Goal: Task Accomplishment & Management: Use online tool/utility

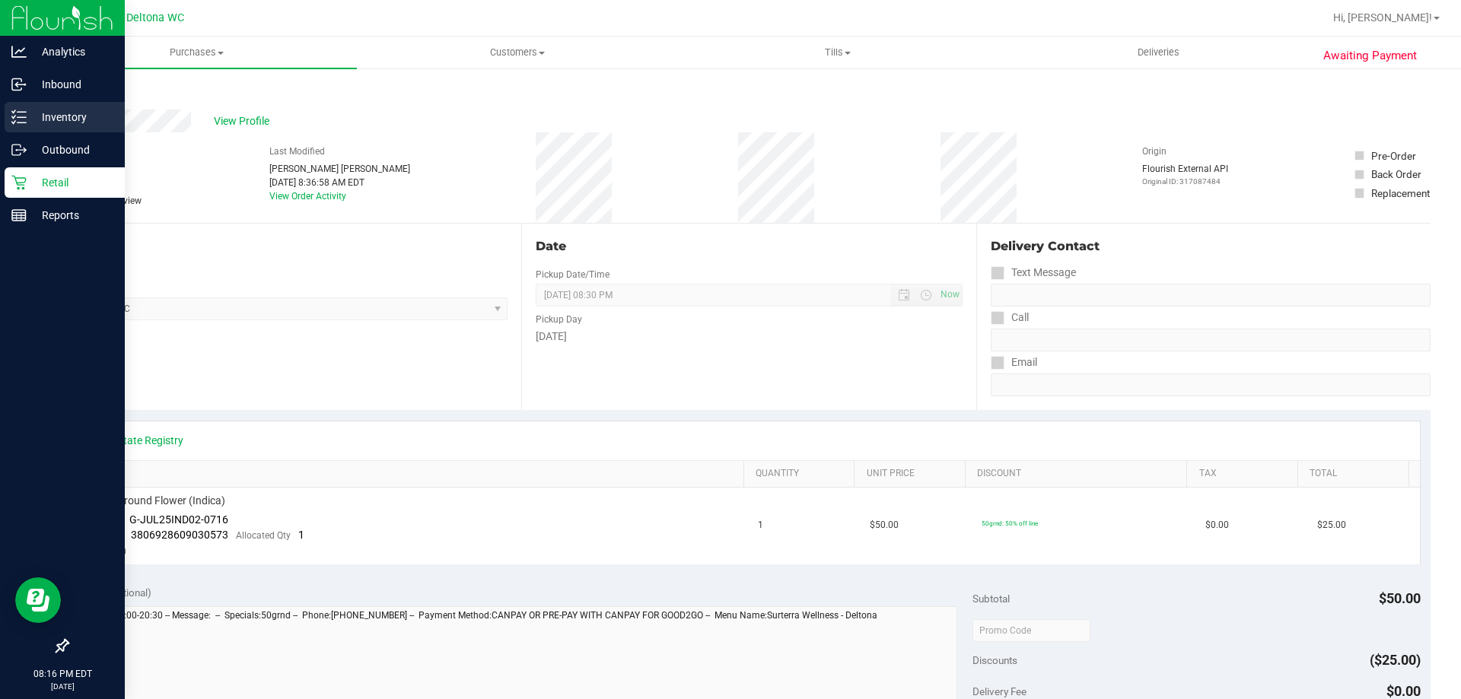
click at [25, 110] on icon at bounding box center [18, 117] width 15 height 15
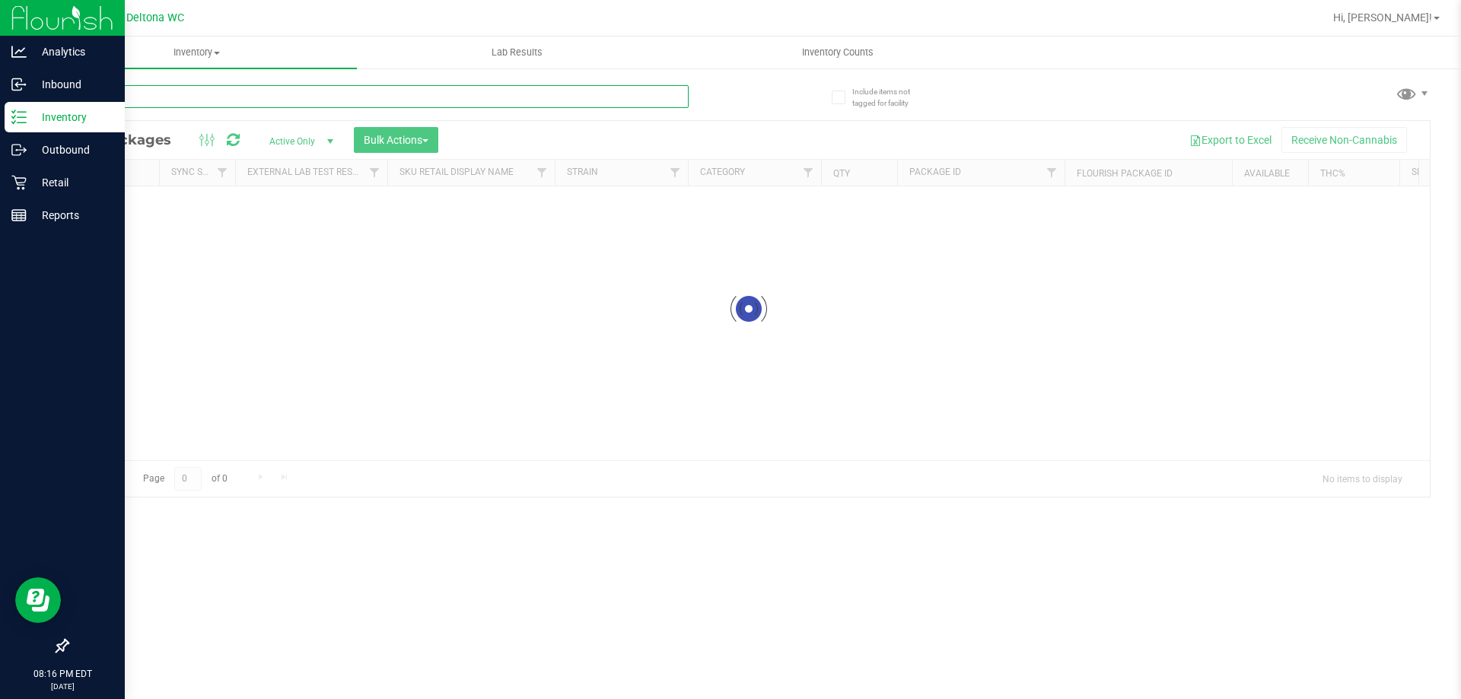
click at [189, 90] on input "text" at bounding box center [378, 96] width 622 height 23
paste input "FT 0.5g Vape Cart Distillate Purple Punch (Indica)"
type input "FT 0.5g Vape Cart Distillate Purple Punch (Indica)"
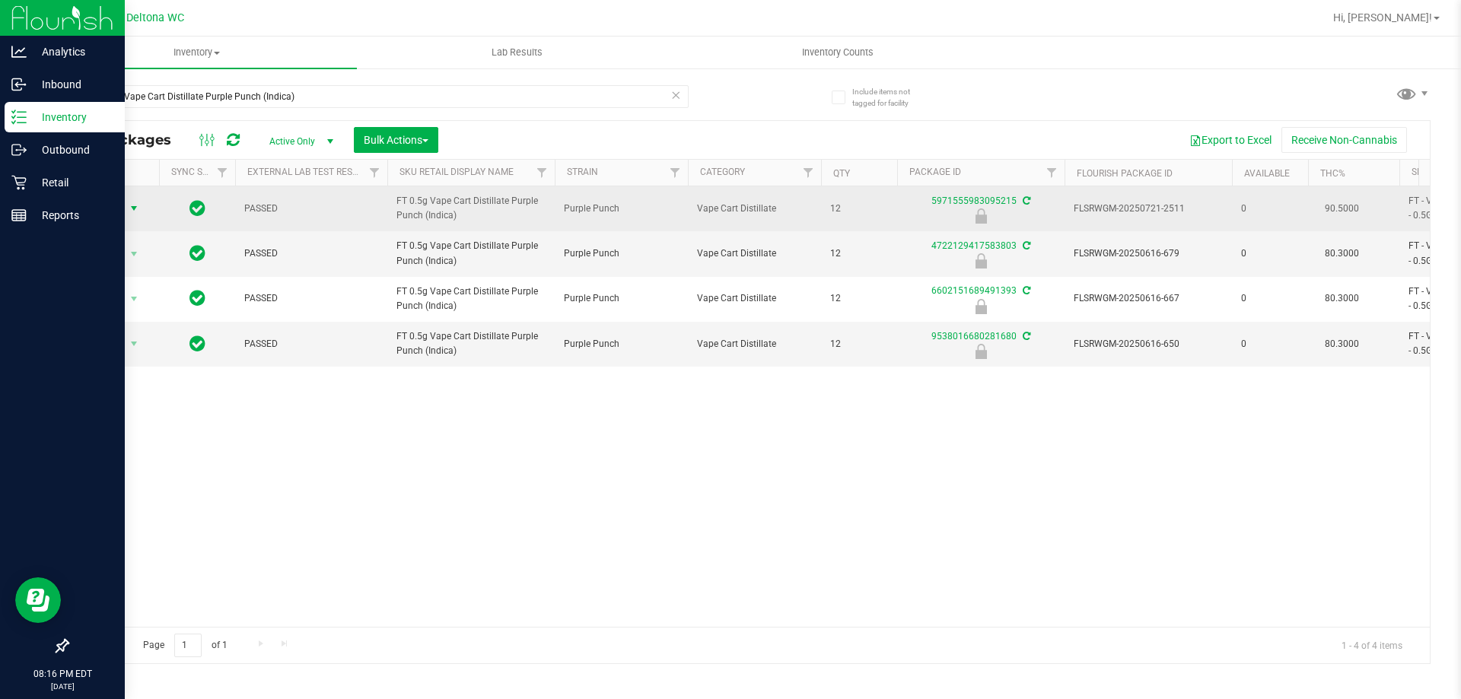
click at [123, 212] on span "Action" at bounding box center [103, 208] width 41 height 21
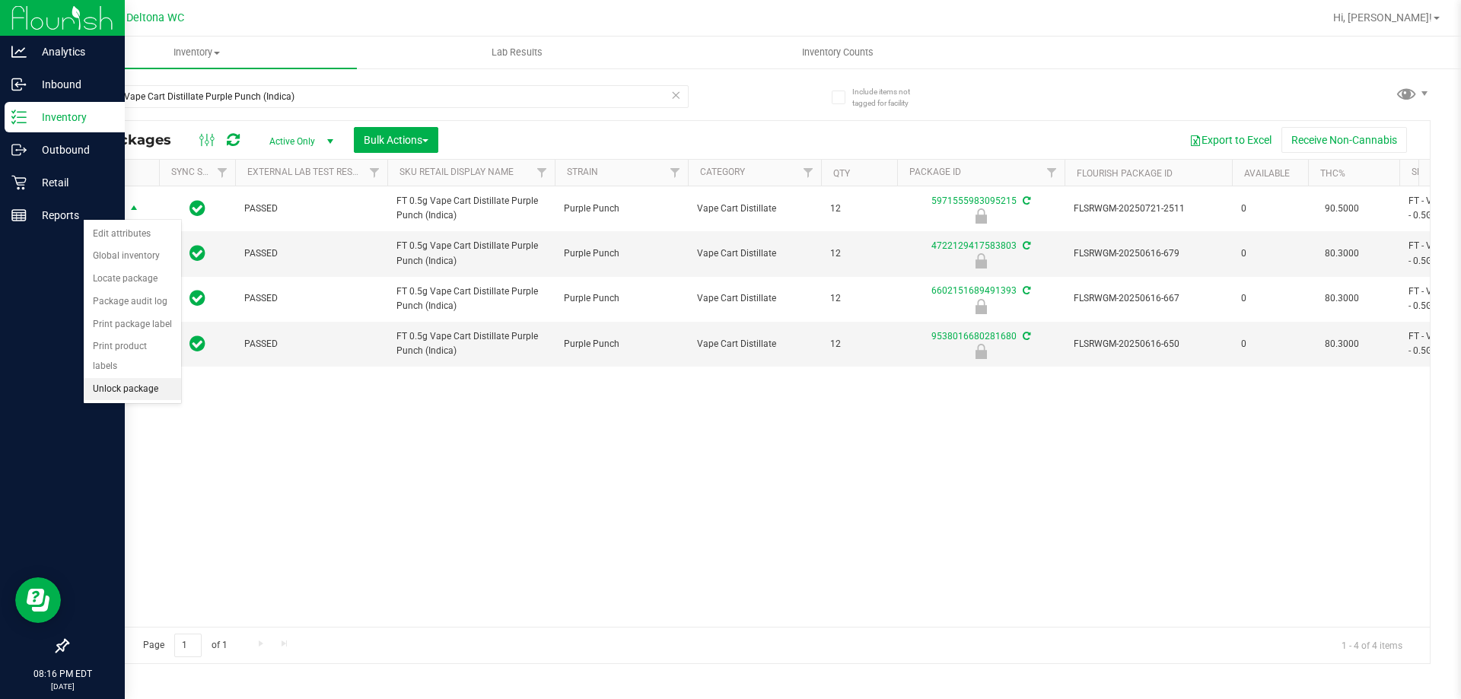
click at [113, 378] on li "Unlock package" at bounding box center [132, 389] width 97 height 23
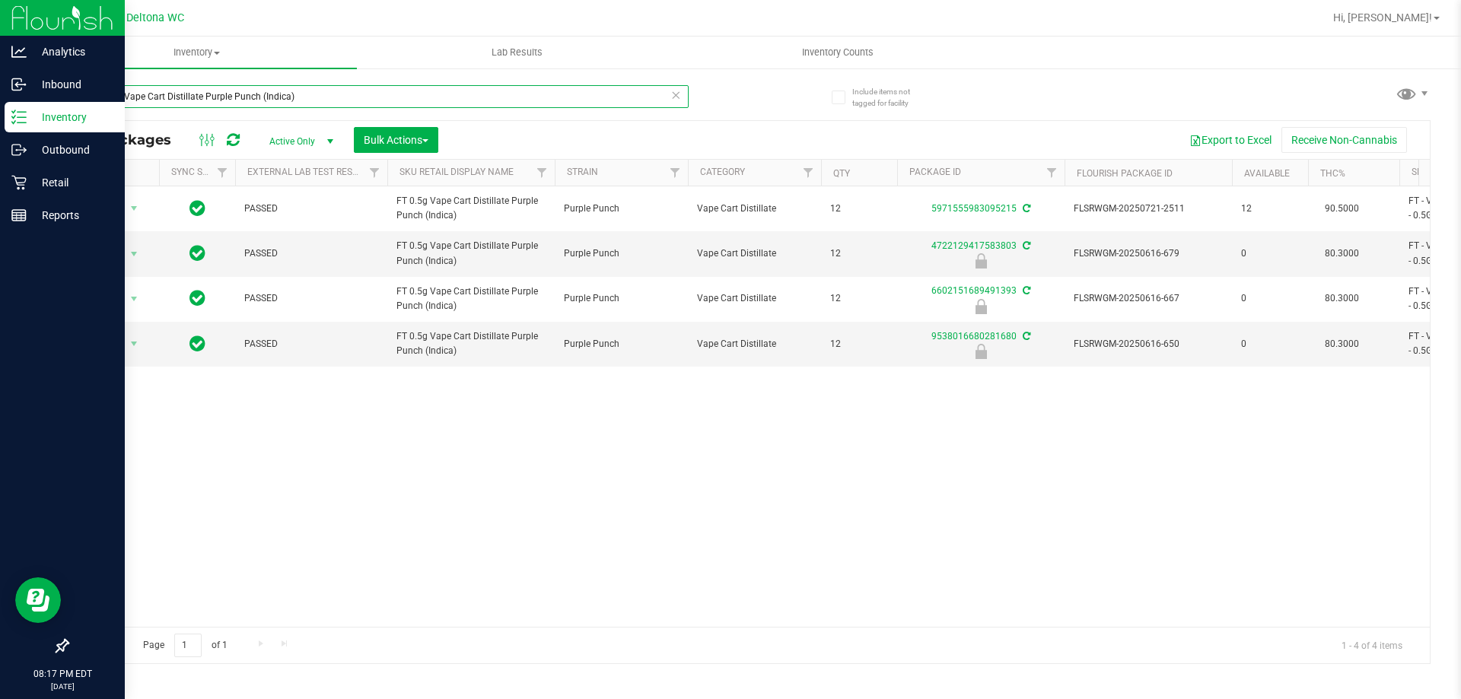
drag, startPoint x: 324, startPoint y: 100, endPoint x: 0, endPoint y: 21, distance: 333.5
click at [0, 22] on div "Analytics Inbound Inventory Outbound Retail Reports 08:17 PM EDT [DATE] 08/25 D…" at bounding box center [730, 349] width 1461 height 699
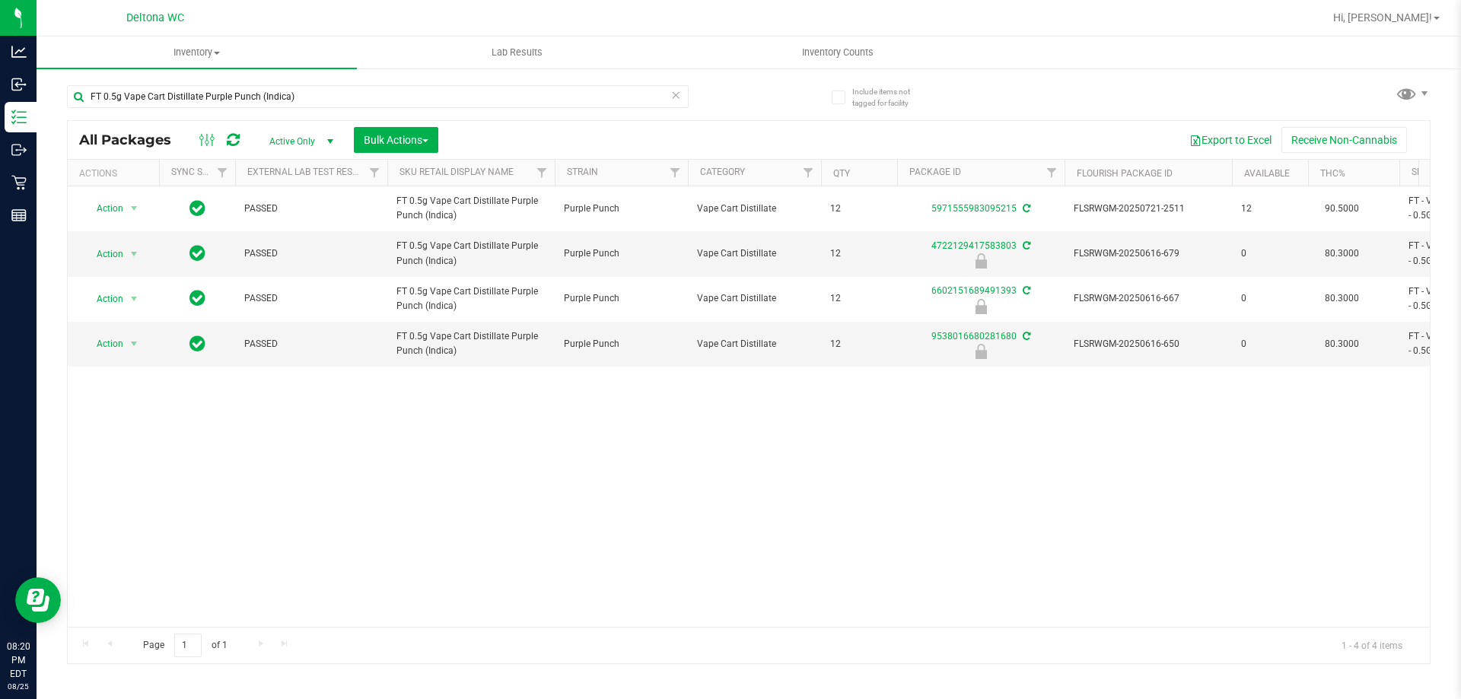
click at [677, 97] on icon at bounding box center [675, 94] width 11 height 18
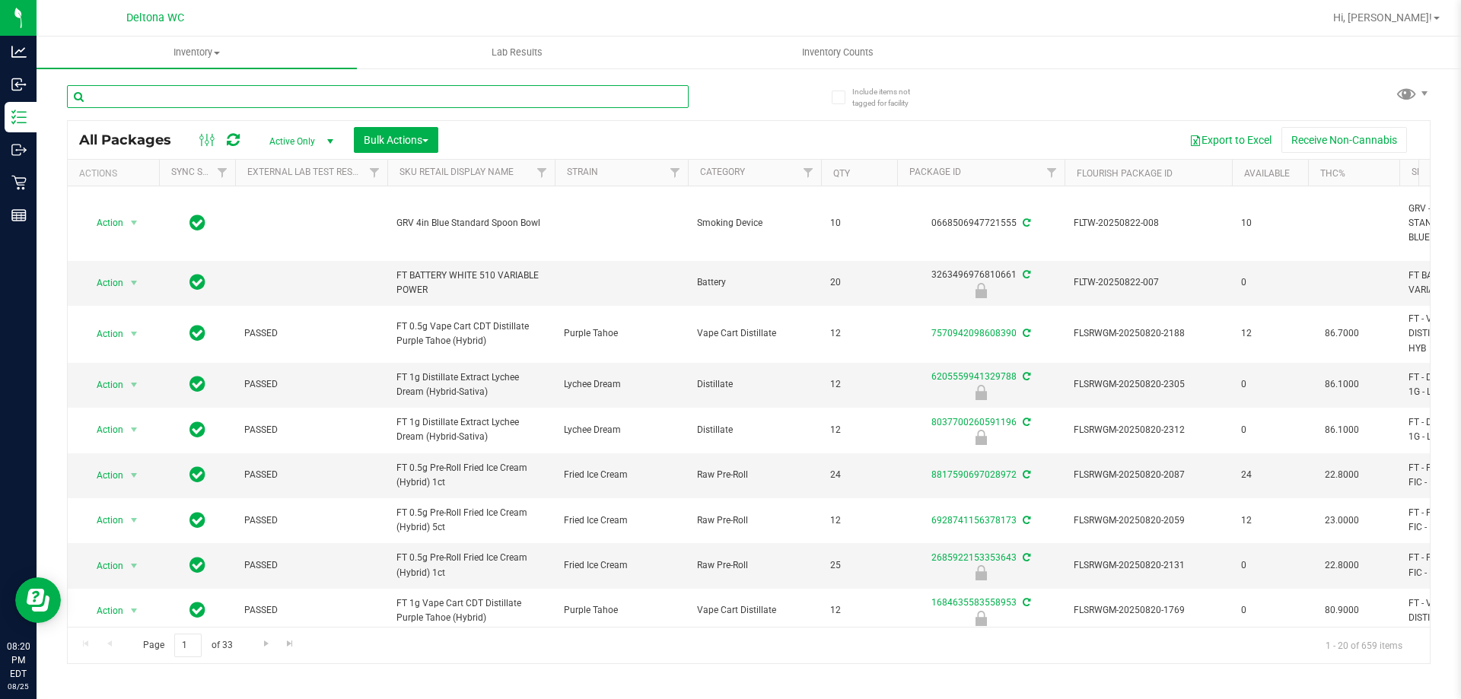
click at [411, 85] on input "text" at bounding box center [378, 96] width 622 height 23
